Goal: Task Accomplishment & Management: Check status

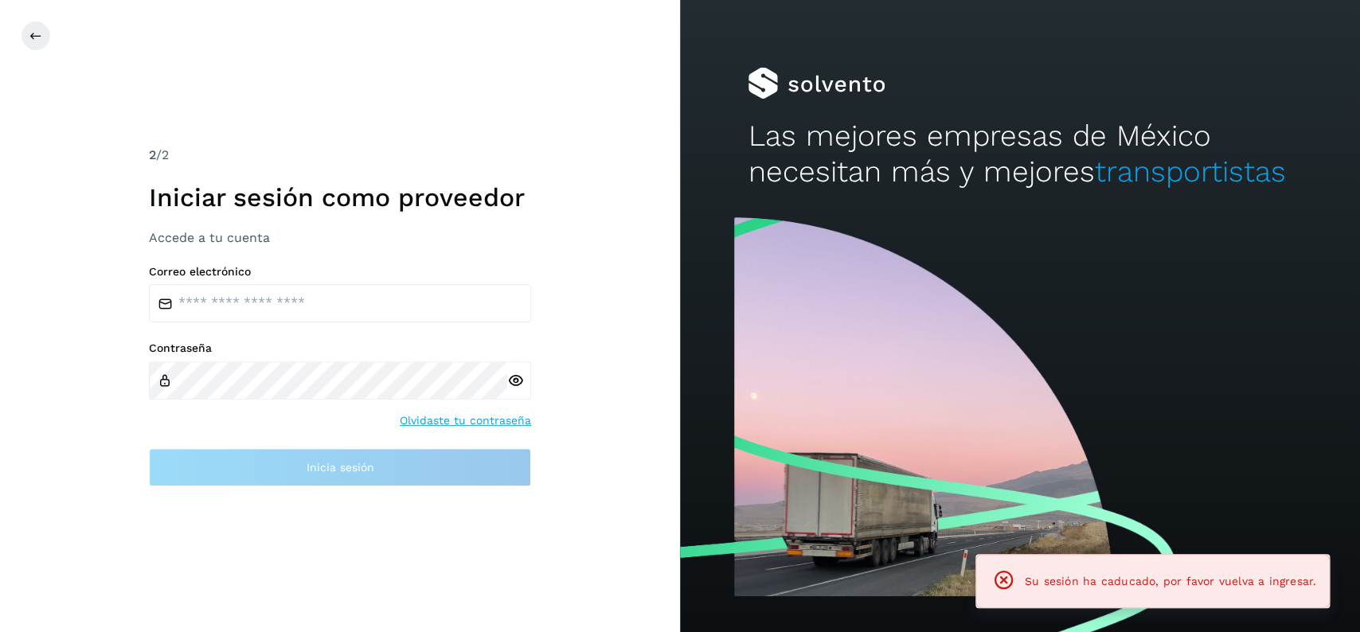
type input "**********"
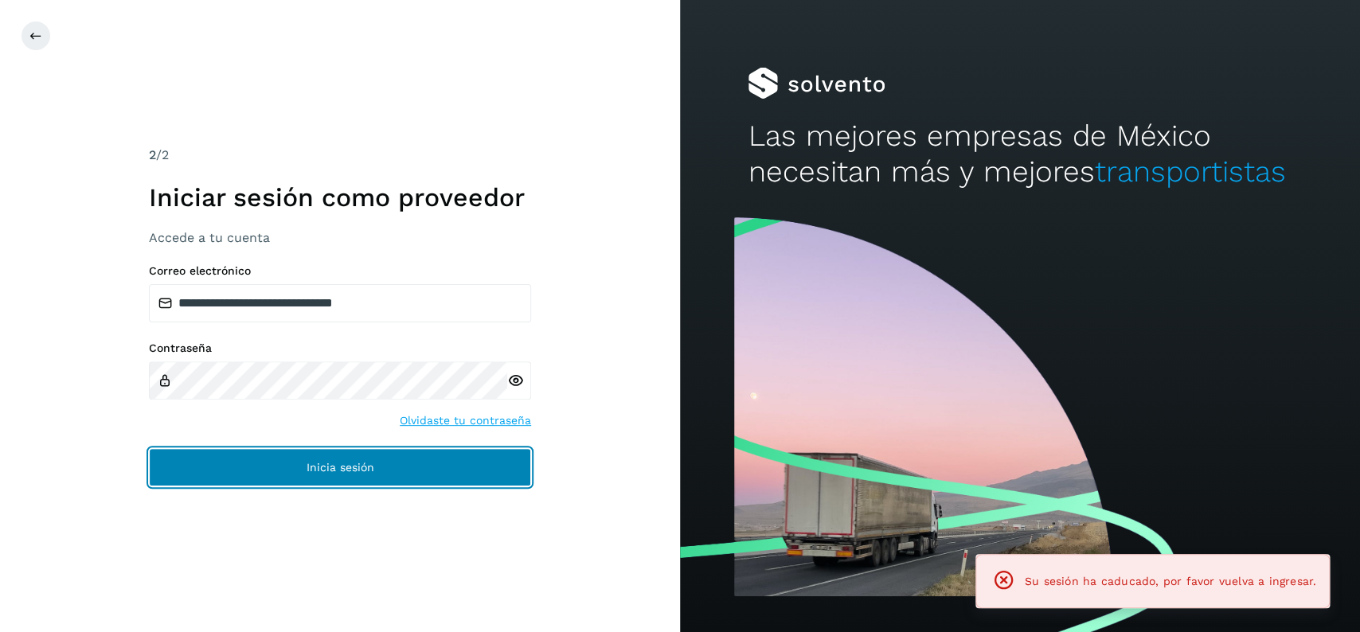
click at [293, 464] on button "Inicia sesión" at bounding box center [340, 467] width 382 height 38
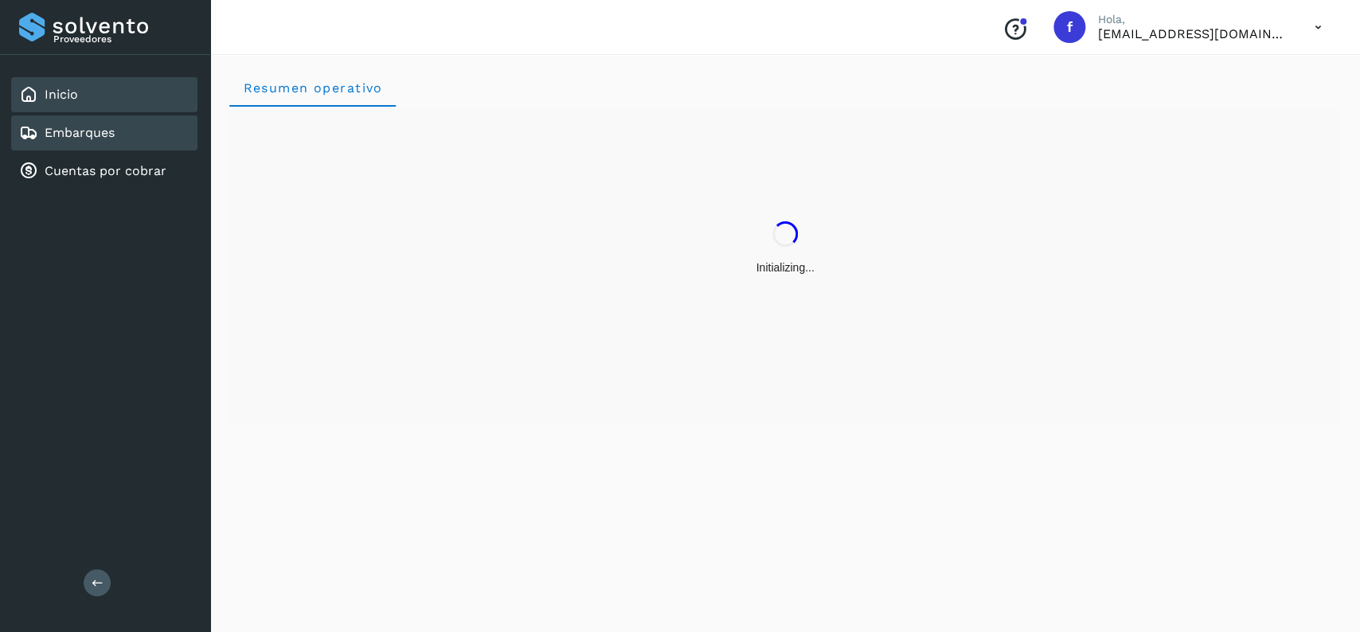
click at [82, 135] on link "Embarques" at bounding box center [80, 132] width 70 height 15
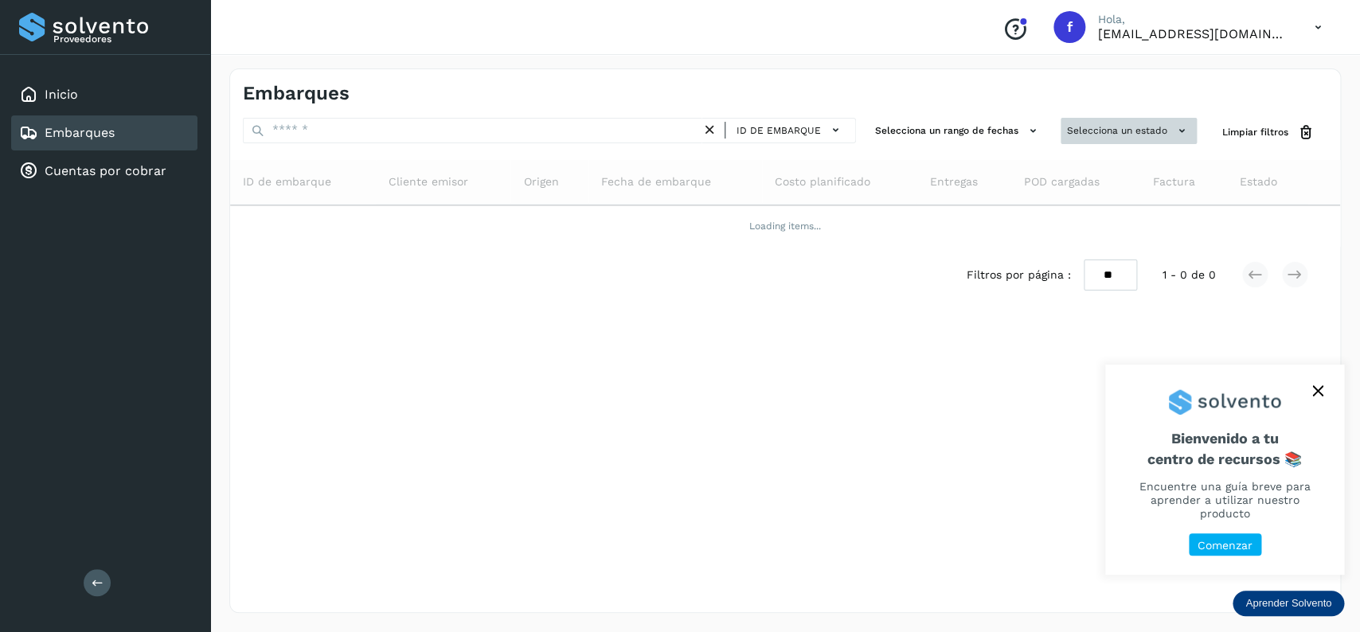
click at [1095, 124] on button "Selecciona un estado" at bounding box center [1129, 131] width 136 height 26
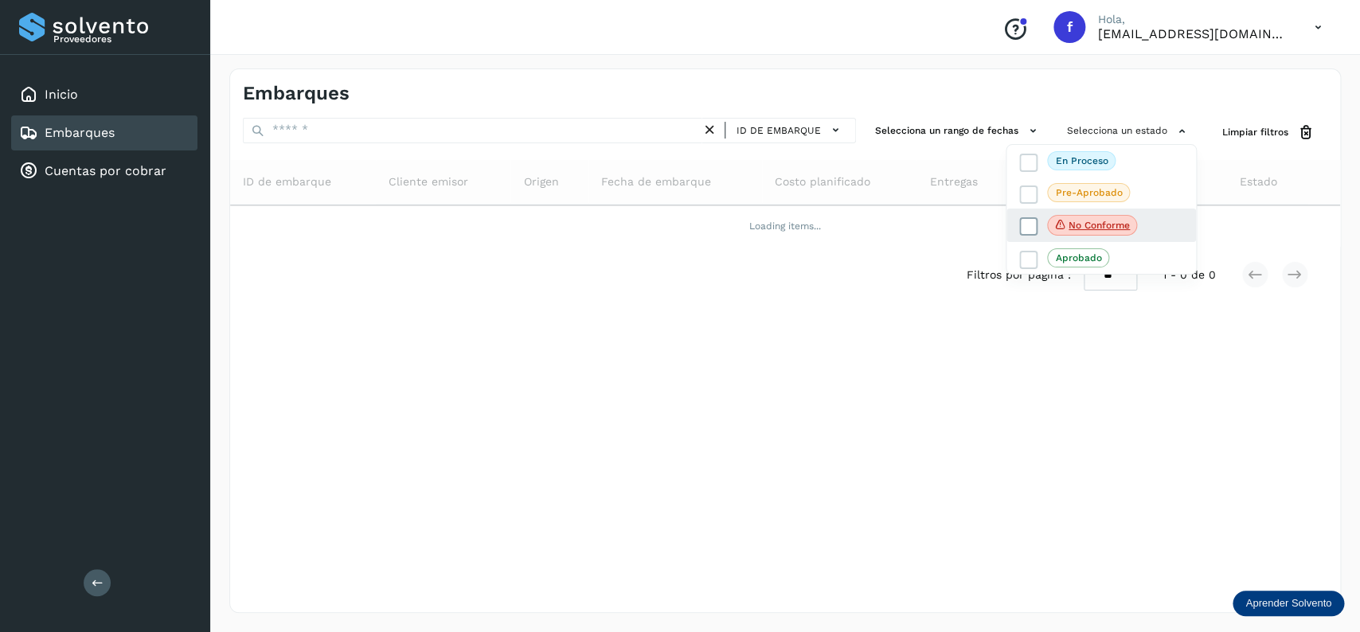
click at [1028, 224] on icon at bounding box center [1029, 227] width 16 height 16
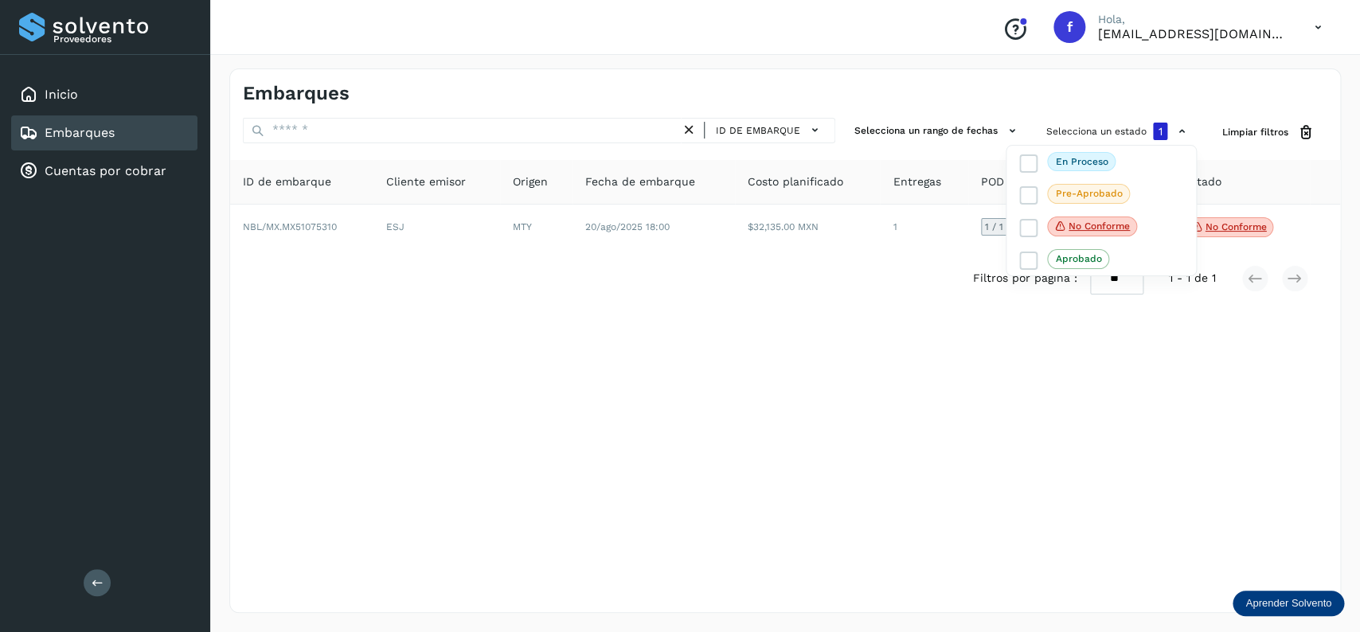
click at [706, 286] on div at bounding box center [680, 316] width 1360 height 632
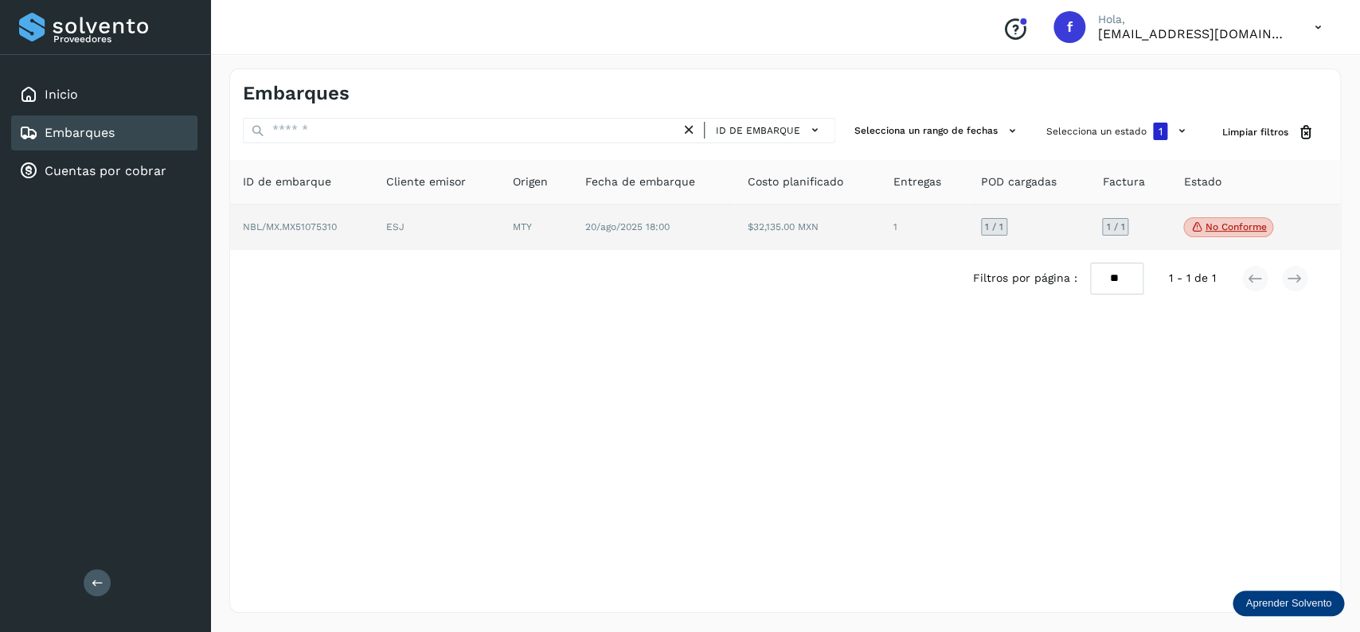
click at [1219, 232] on p "No conforme" at bounding box center [1235, 226] width 61 height 11
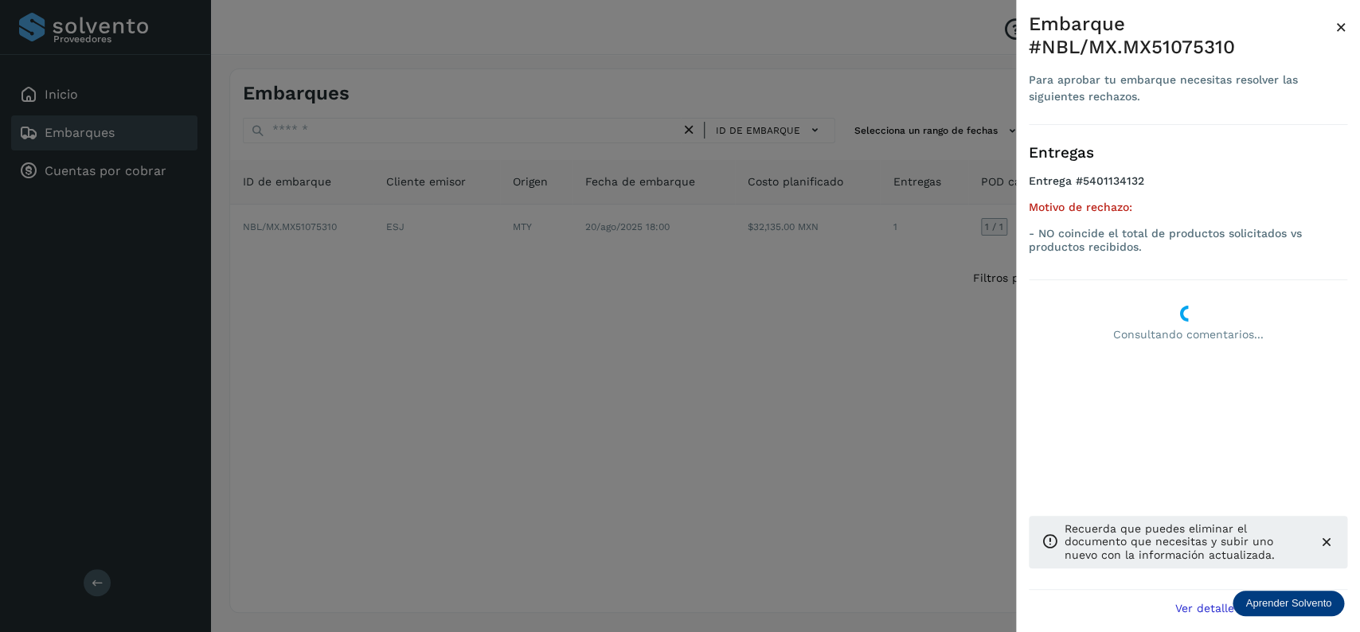
click at [694, 385] on div at bounding box center [680, 316] width 1360 height 632
